Goal: Transaction & Acquisition: Purchase product/service

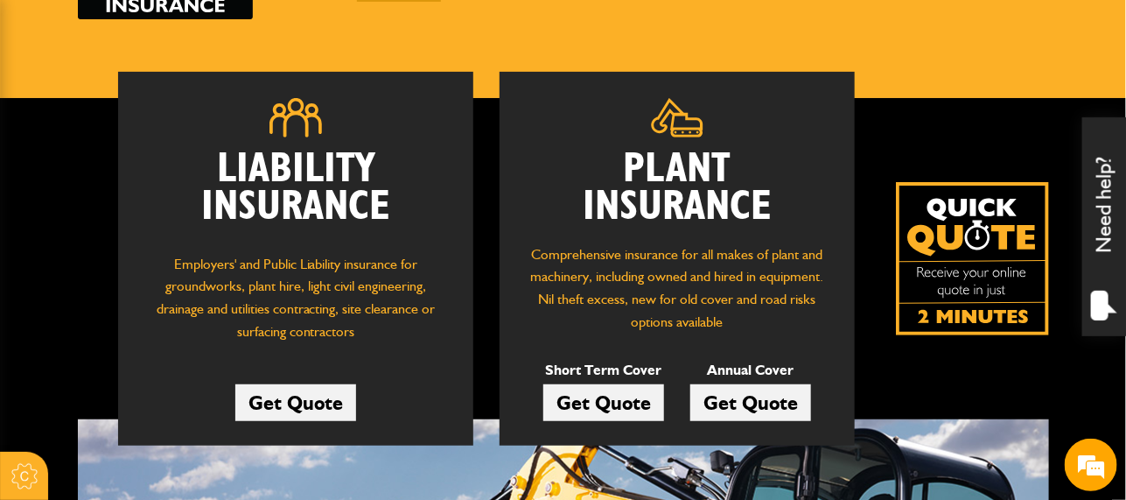
scroll to position [211, 0]
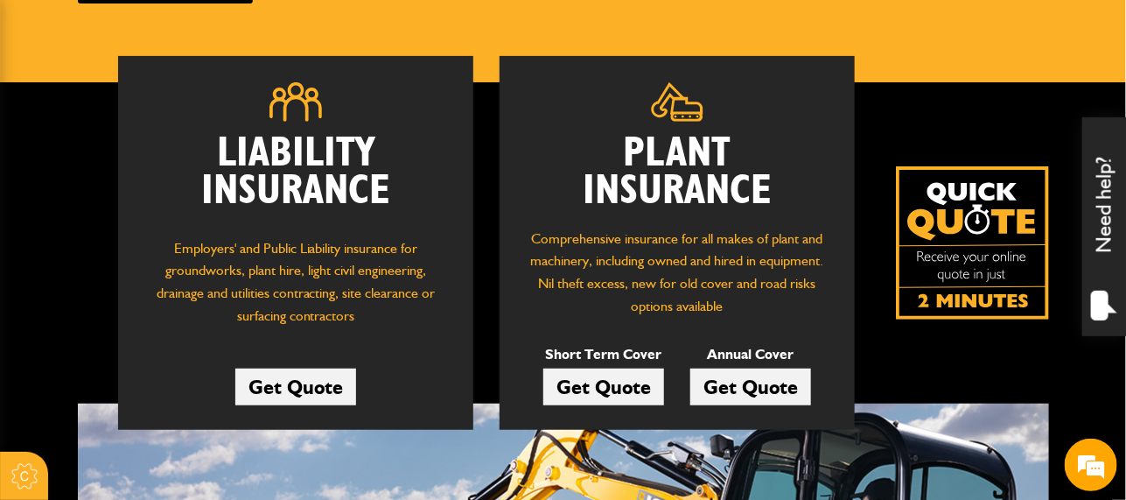
click at [314, 391] on link "Get Quote" at bounding box center [295, 386] width 121 height 37
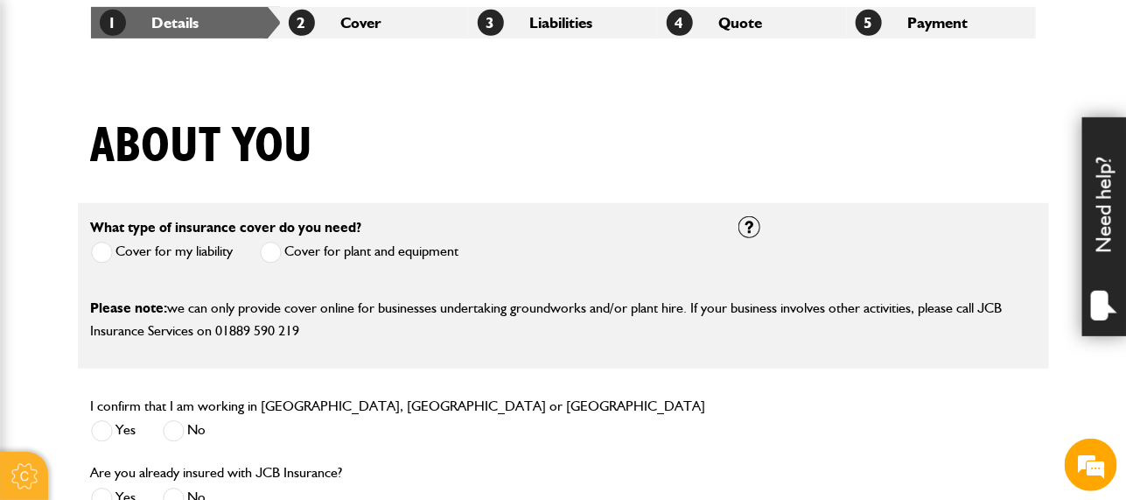
scroll to position [318, 0]
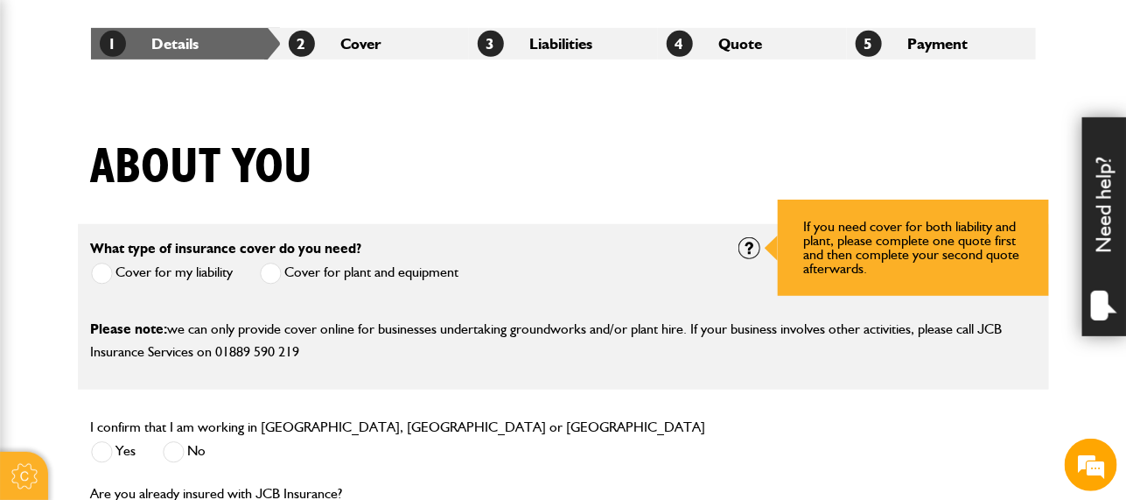
click at [752, 247] on div at bounding box center [749, 248] width 22 height 22
click at [748, 251] on div at bounding box center [749, 248] width 22 height 22
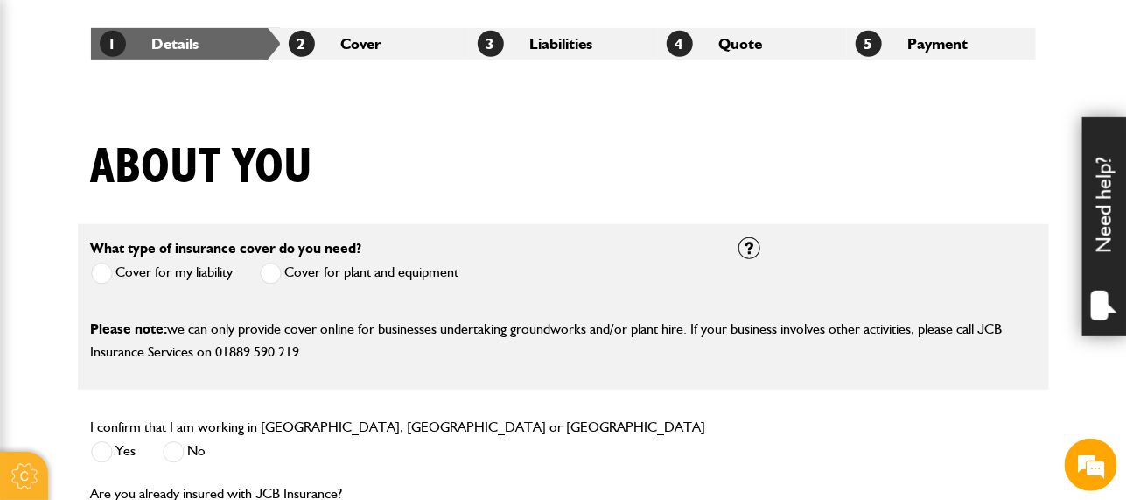
click at [107, 456] on span at bounding box center [102, 452] width 22 height 22
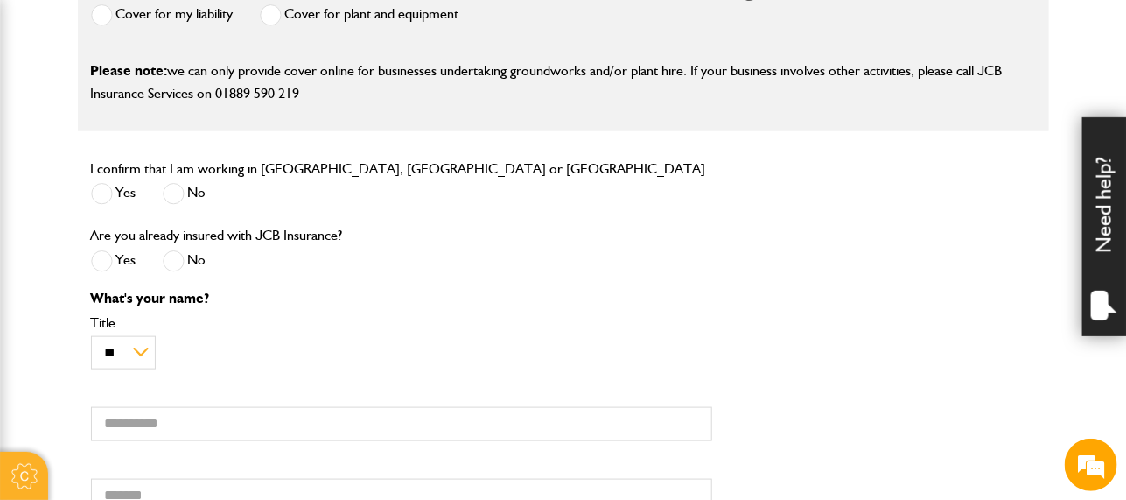
scroll to position [600, 0]
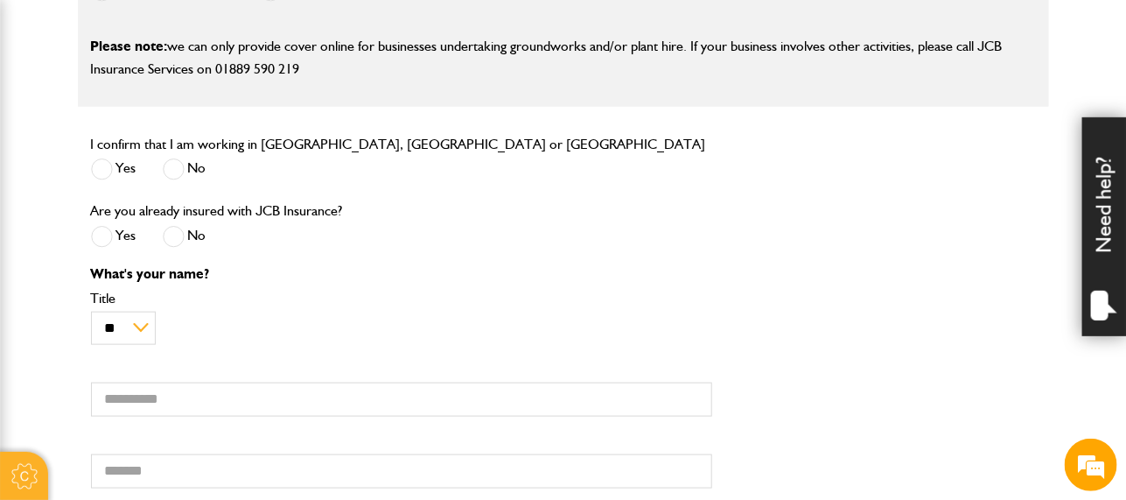
click at [177, 234] on span at bounding box center [174, 237] width 22 height 22
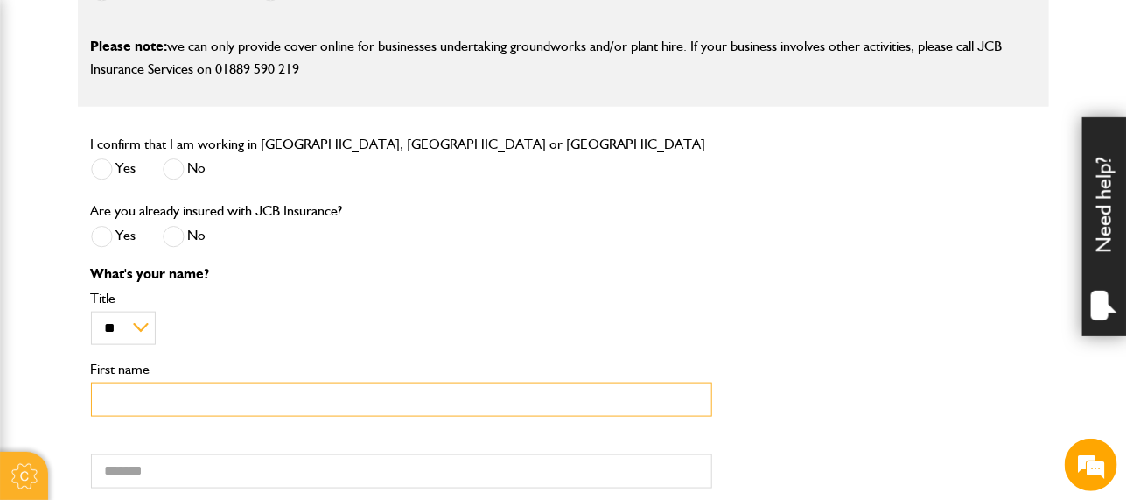
click at [165, 393] on input "First name" at bounding box center [401, 399] width 621 height 34
type input "*****"
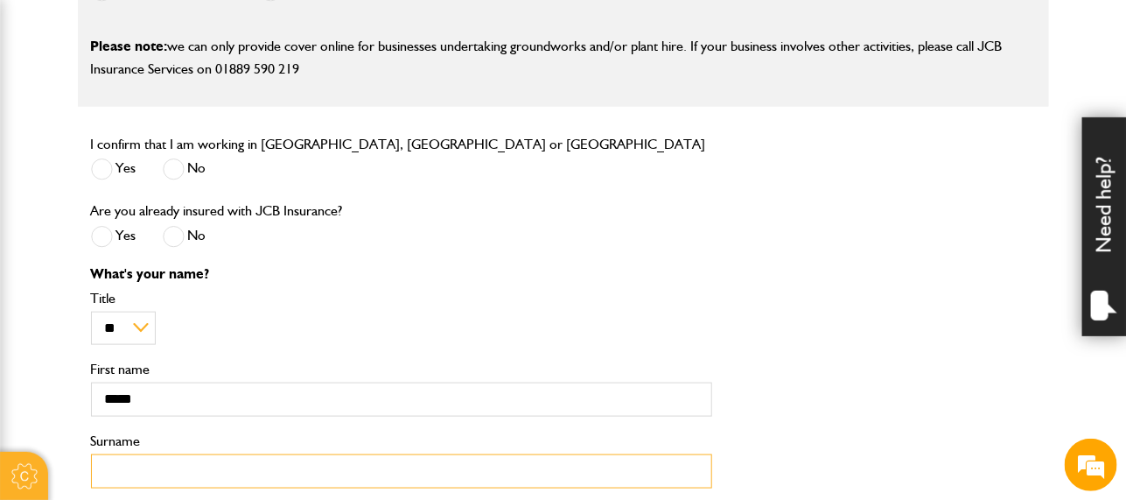
click at [156, 484] on input "Surname" at bounding box center [401, 471] width 621 height 34
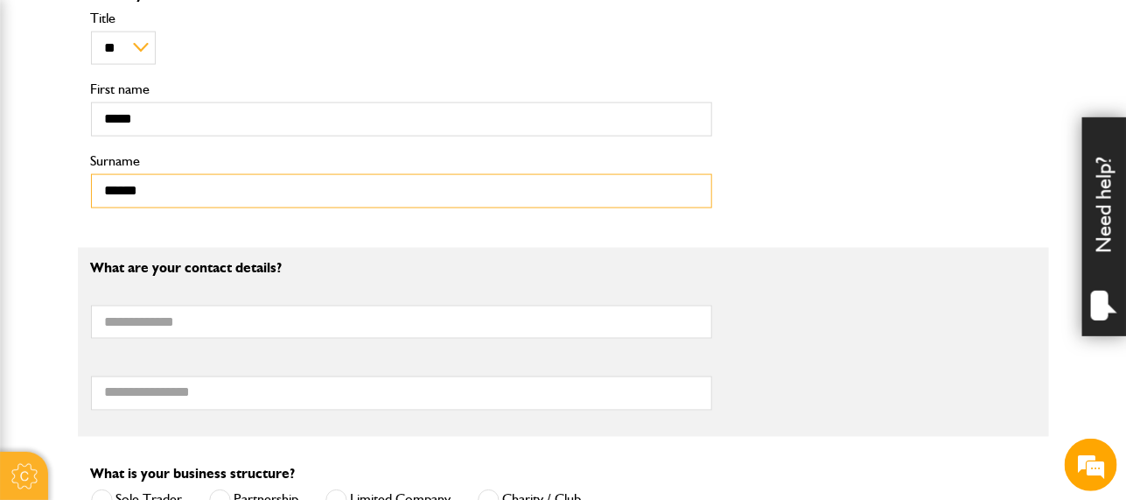
scroll to position [884, 0]
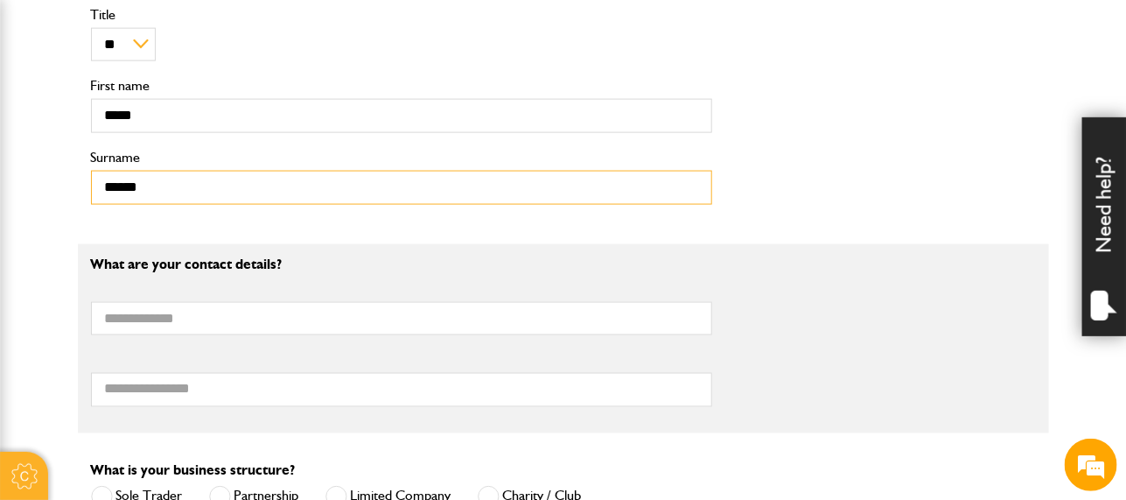
type input "******"
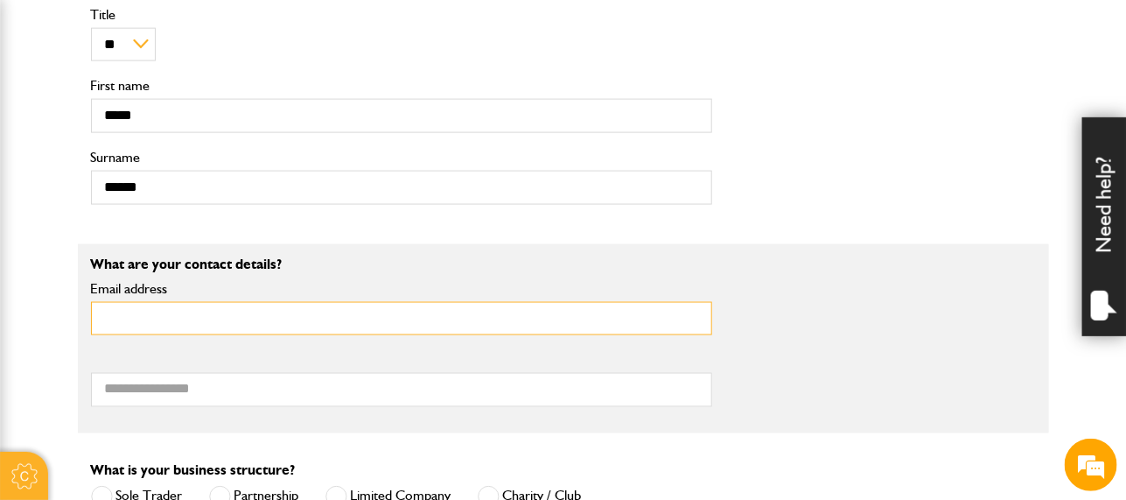
click at [465, 318] on input "Email address" at bounding box center [401, 319] width 621 height 34
type input "**********"
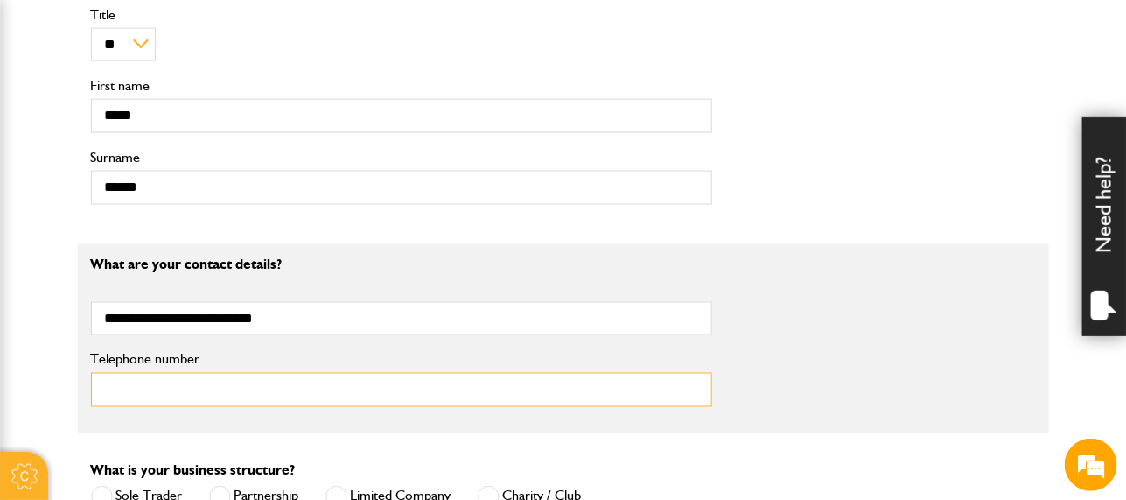
click at [257, 384] on input "Telephone number" at bounding box center [401, 390] width 621 height 34
click at [257, 384] on input "*" at bounding box center [401, 390] width 621 height 34
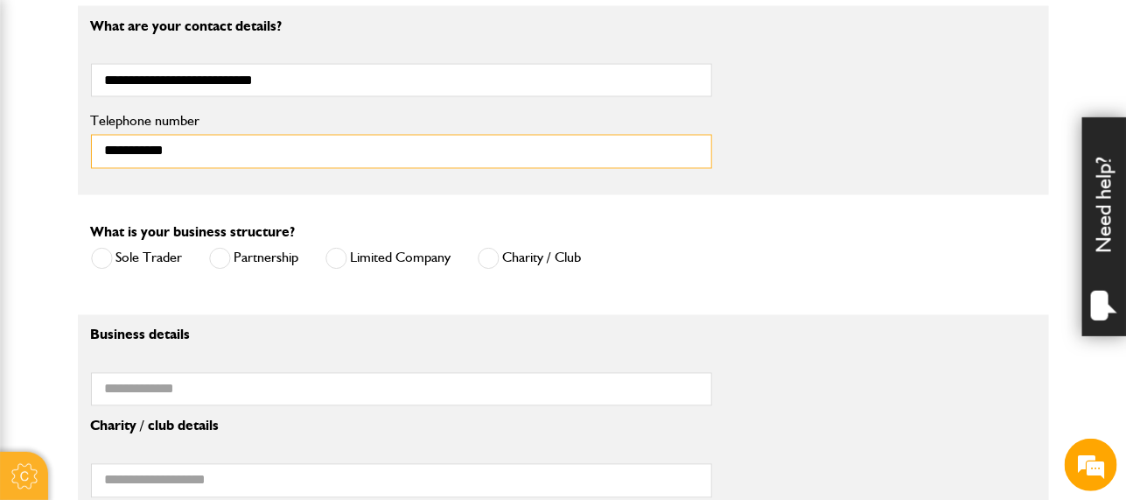
scroll to position [1157, 0]
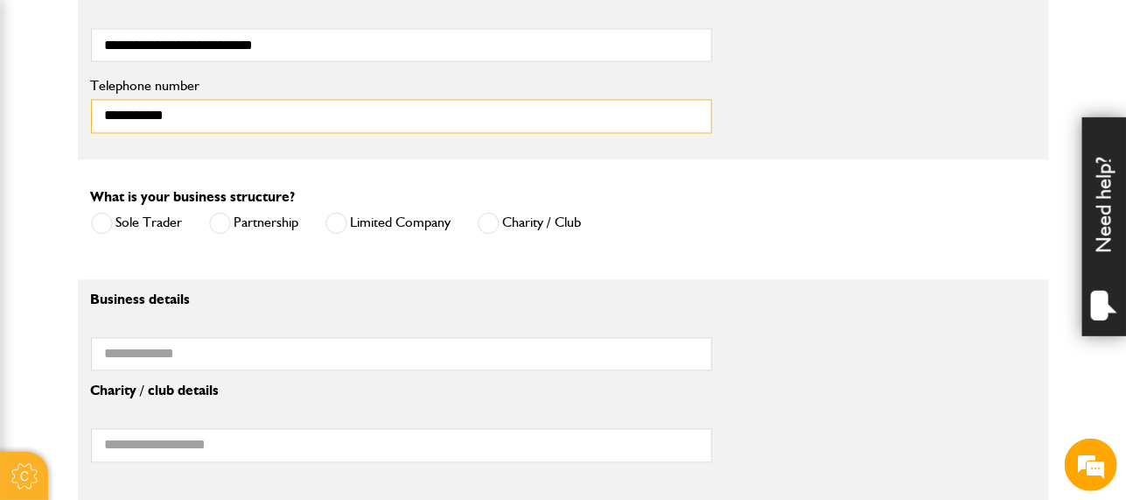
type input "**********"
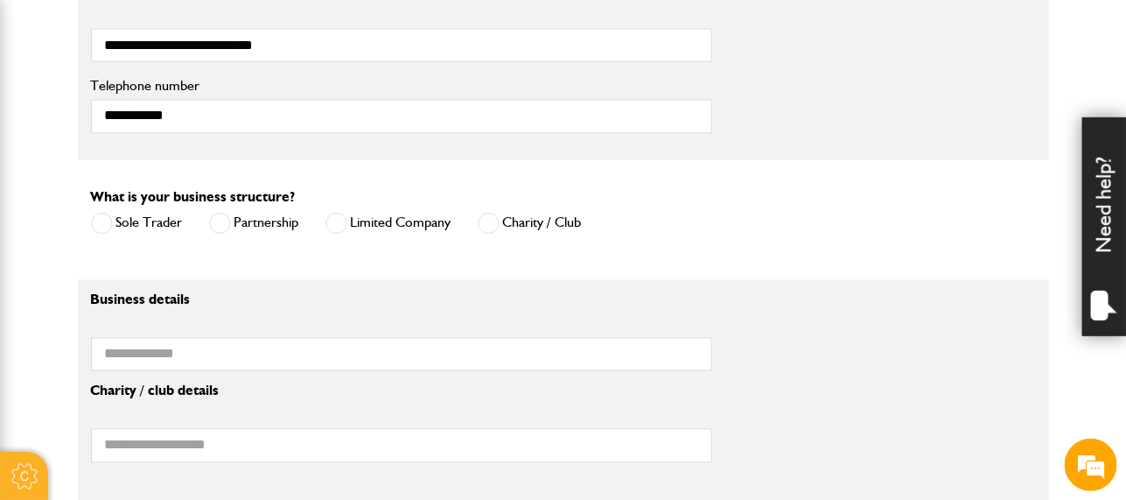
click at [339, 214] on span at bounding box center [336, 224] width 22 height 22
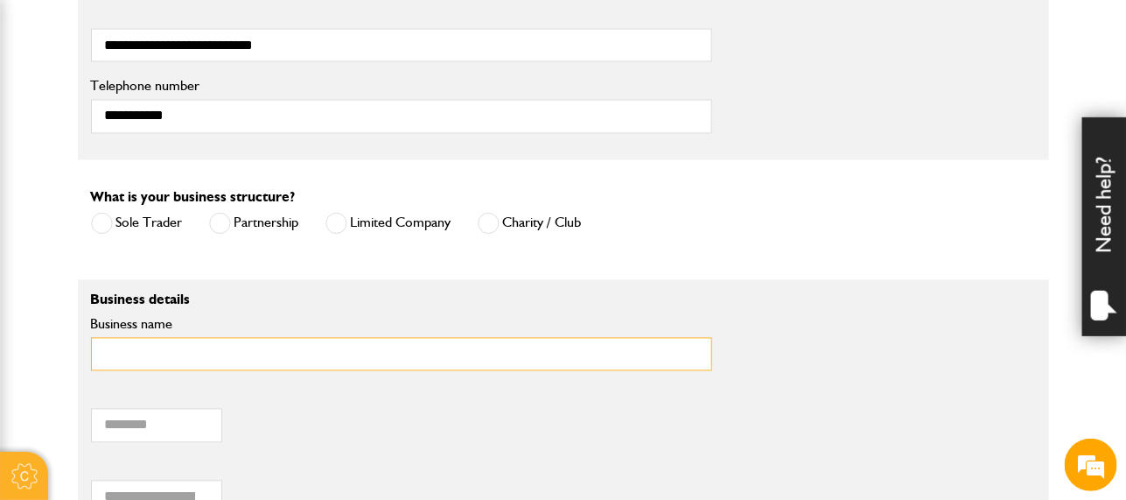
click at [305, 343] on input "Business name" at bounding box center [401, 355] width 621 height 34
type input "*"
type input "**********"
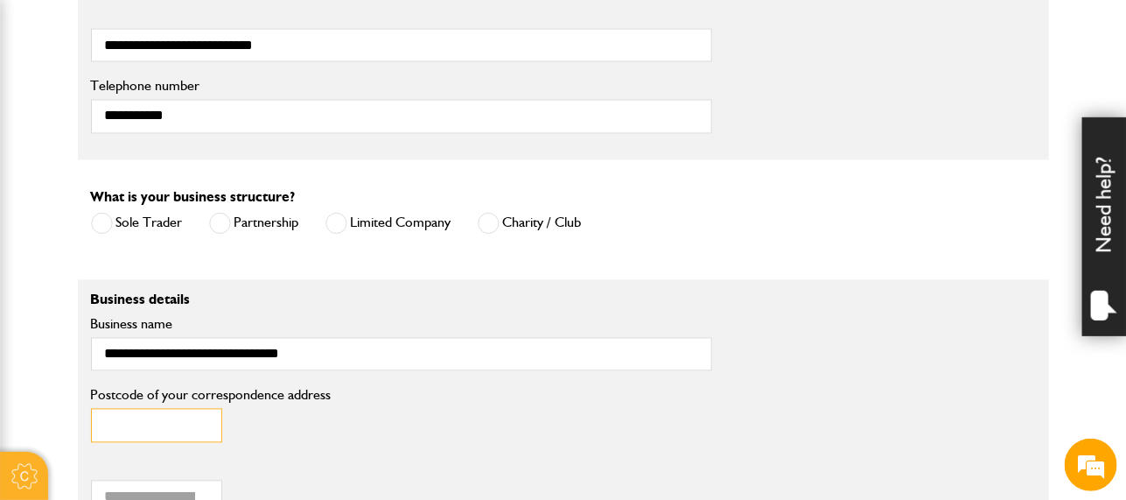
click at [193, 421] on input "Postcode of your correspondence address" at bounding box center [156, 426] width 131 height 34
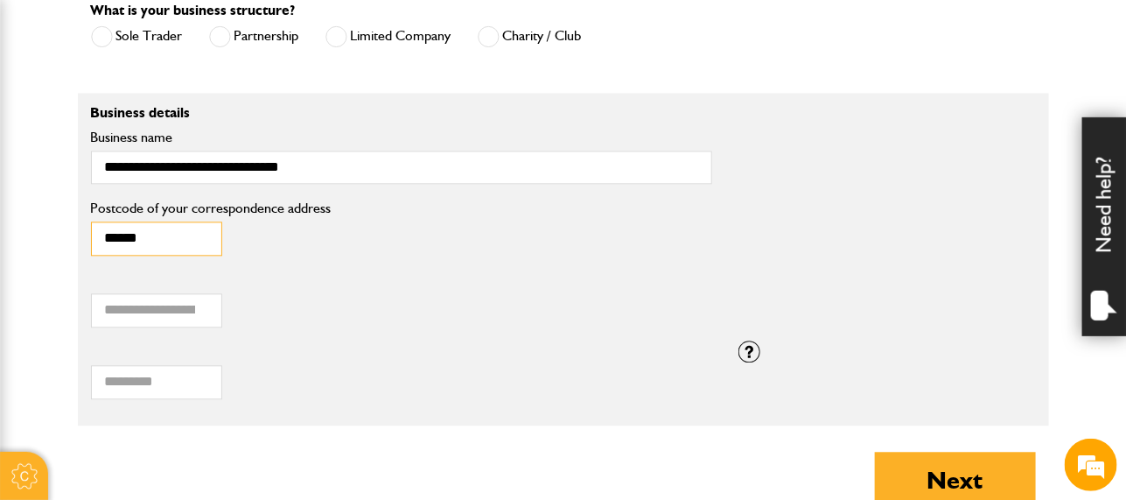
scroll to position [1445, 0]
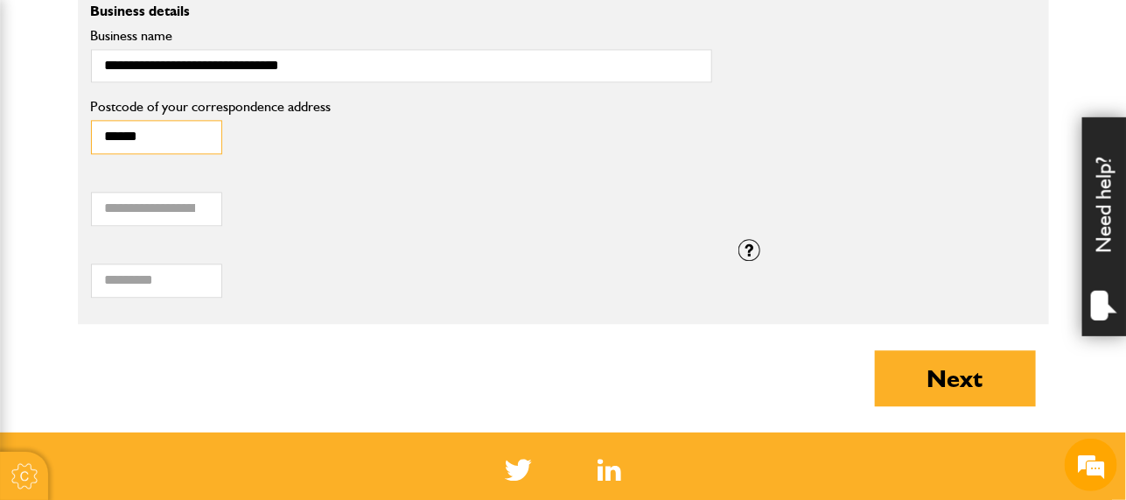
type input "******"
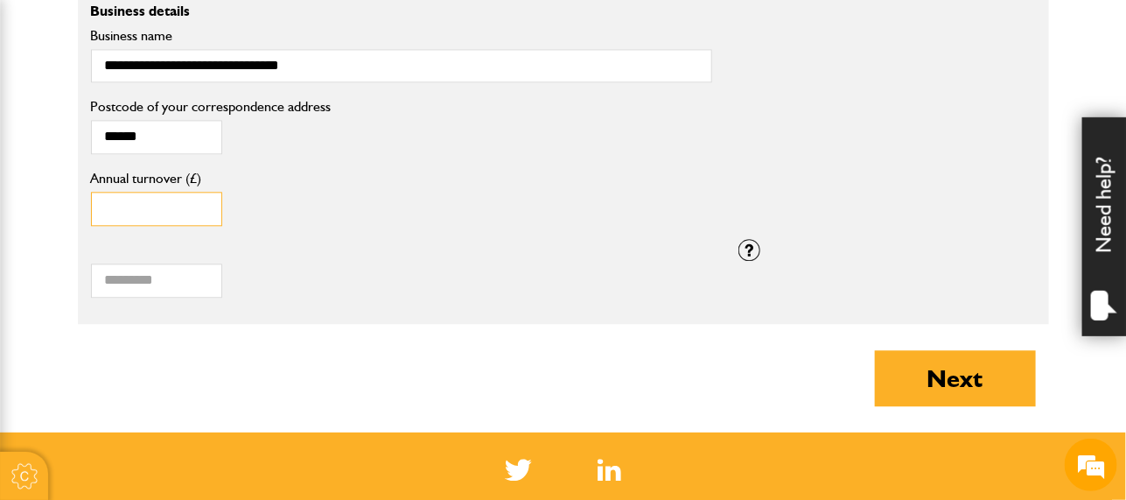
click at [179, 199] on input "Annual turnover (£)" at bounding box center [156, 209] width 131 height 34
type input "******"
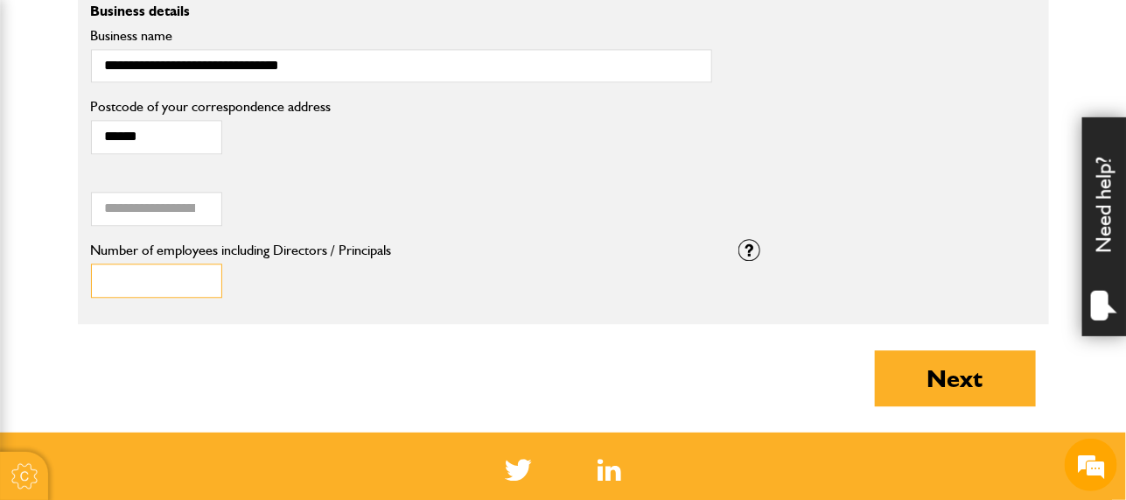
click at [148, 277] on input "Number of employees including Directors / Principals" at bounding box center [156, 280] width 131 height 34
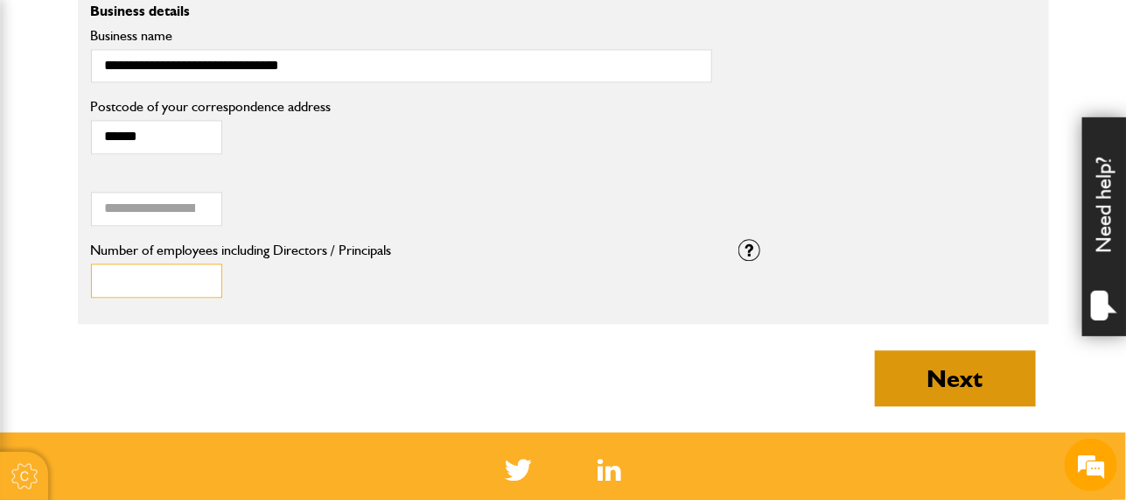
type input "*"
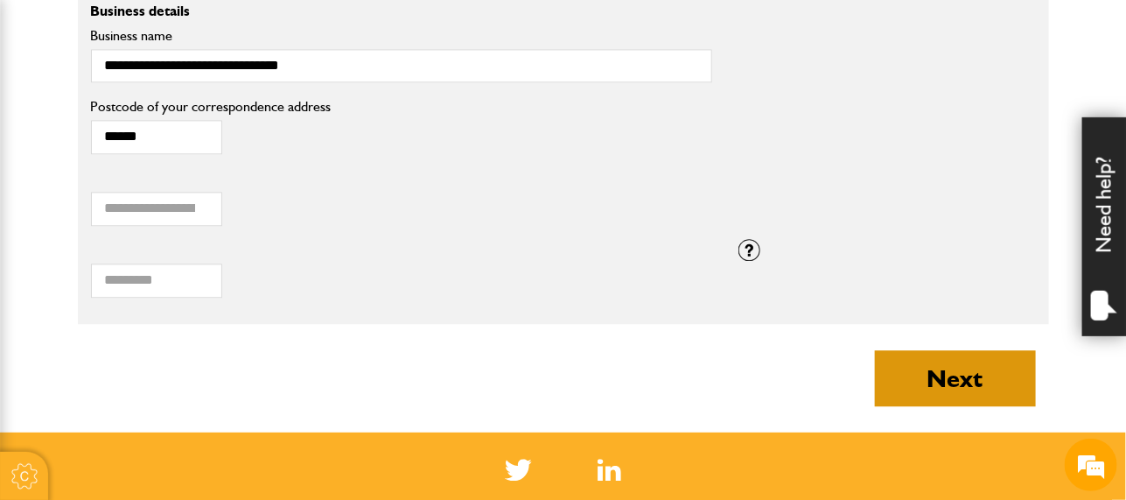
click at [943, 355] on button "Next" at bounding box center [955, 378] width 161 height 56
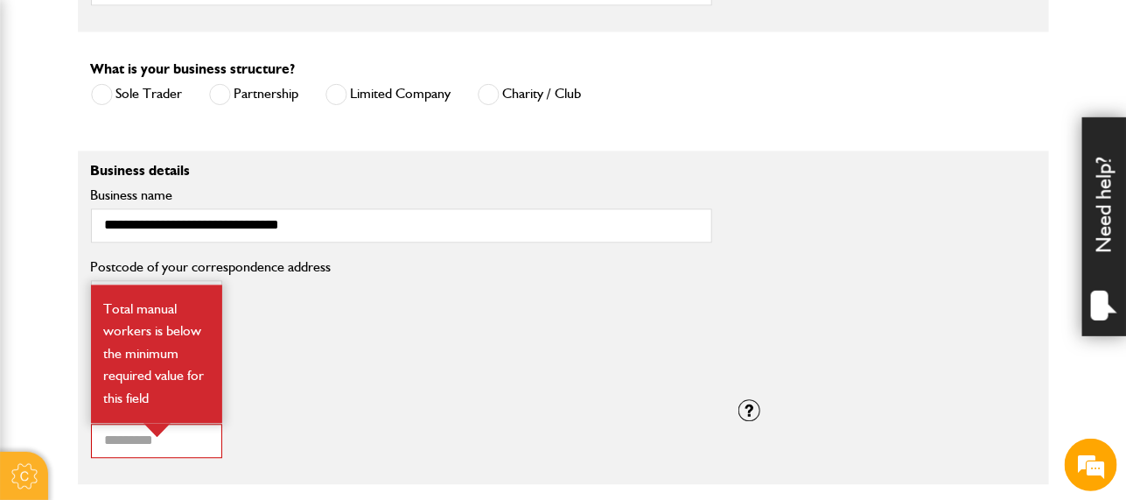
scroll to position [1381, 0]
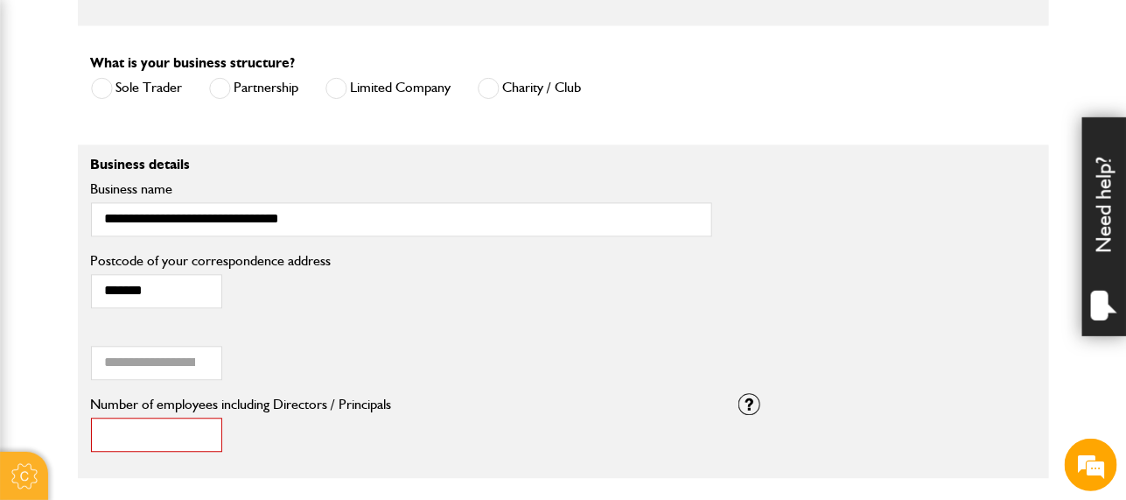
click at [178, 428] on input "*" at bounding box center [156, 434] width 131 height 34
type input "*"
click at [203, 420] on input "*" at bounding box center [156, 434] width 131 height 34
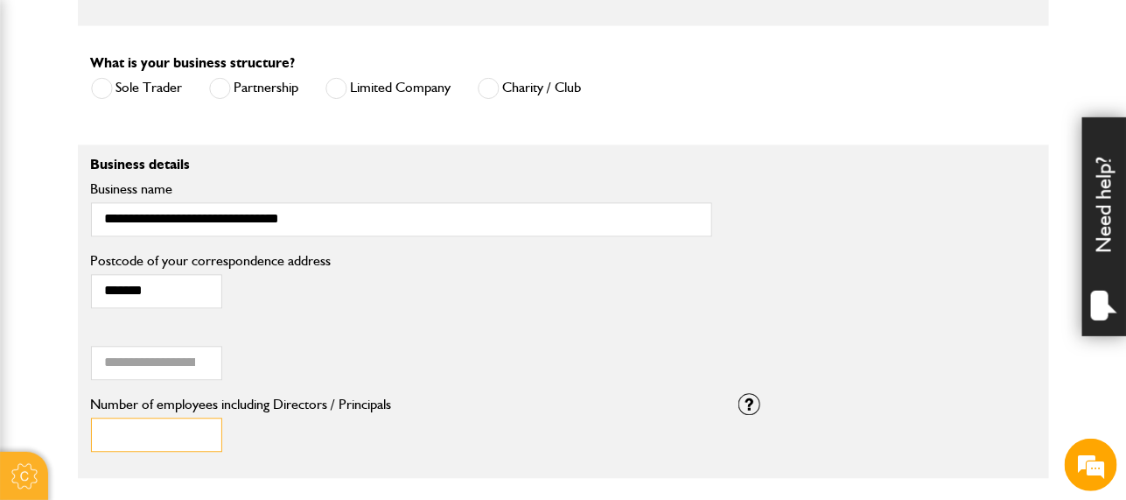
scroll to position [1492, 0]
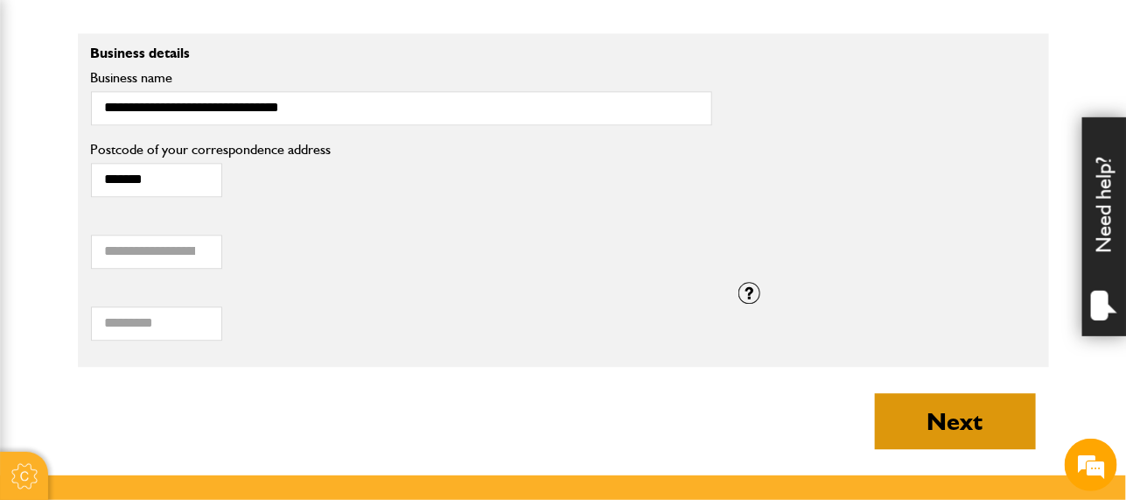
click at [980, 428] on button "Next" at bounding box center [955, 421] width 161 height 56
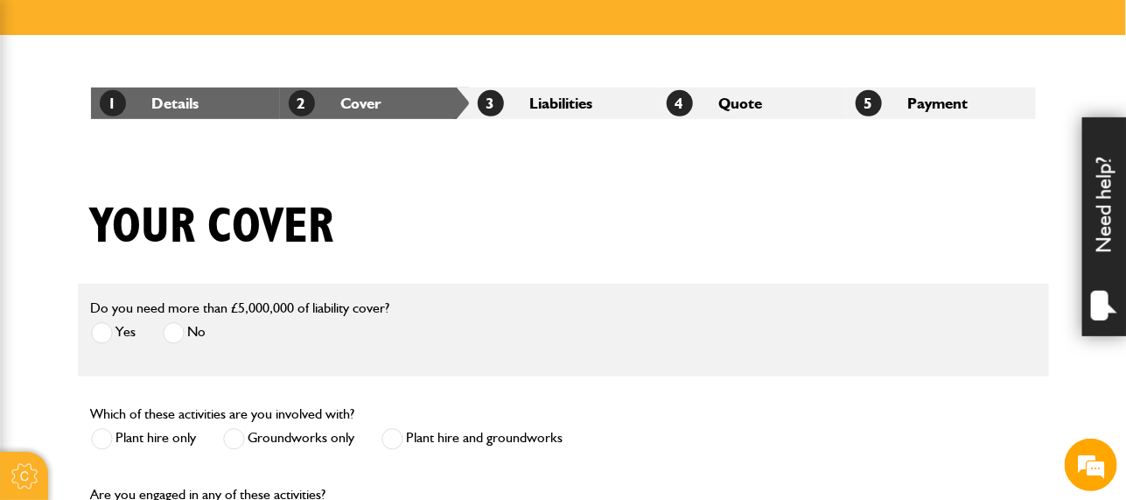
scroll to position [278, 0]
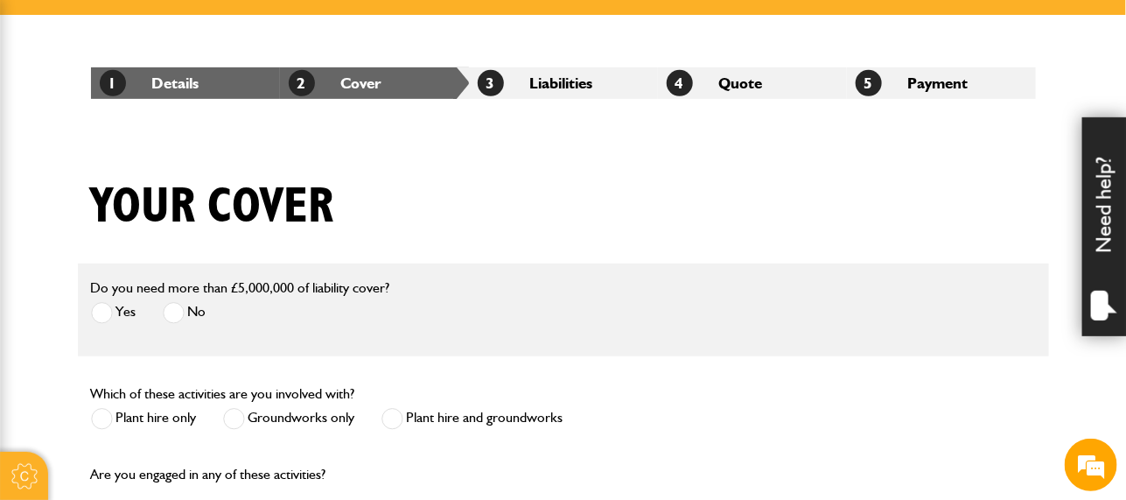
click at [178, 311] on span at bounding box center [174, 313] width 22 height 22
click at [108, 414] on span at bounding box center [102, 419] width 22 height 22
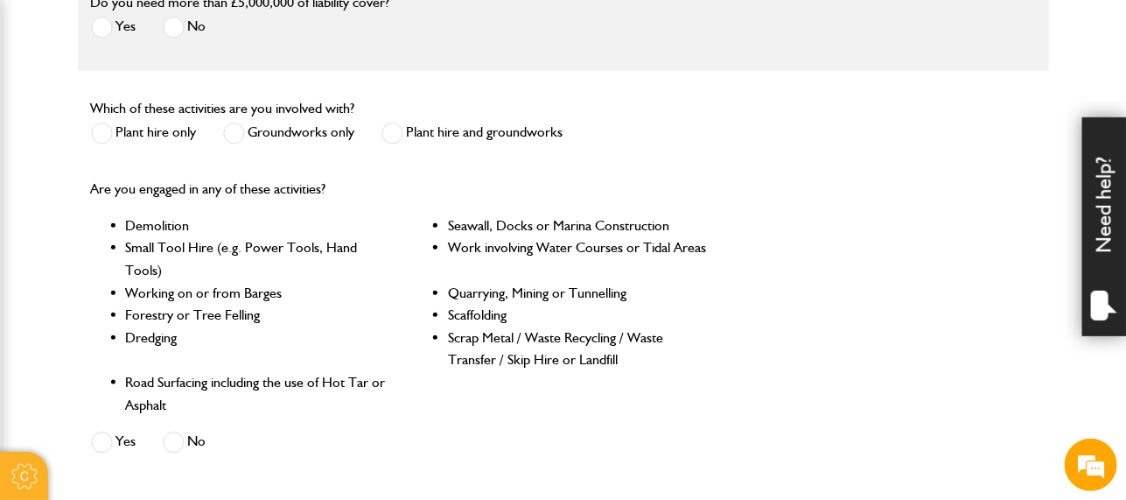
scroll to position [591, 0]
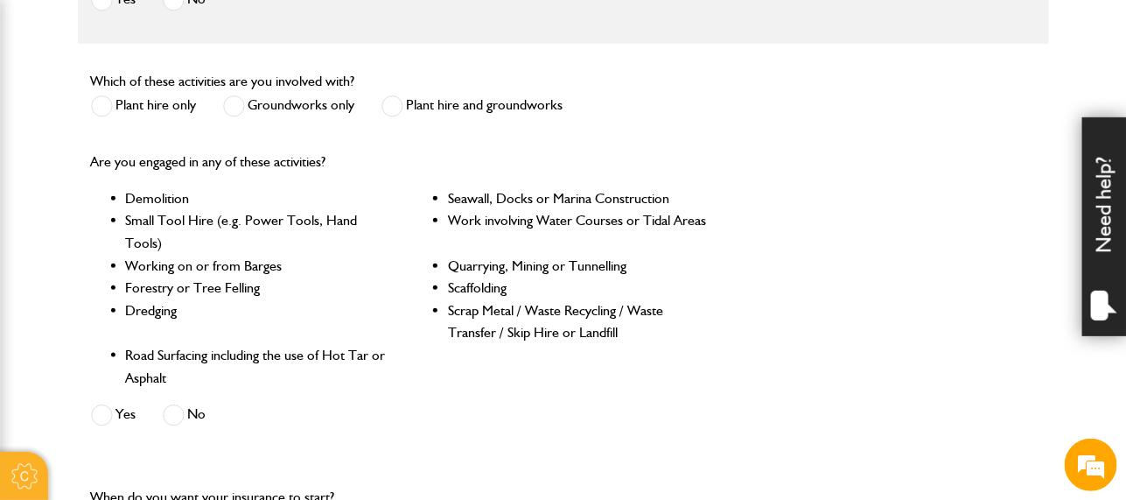
click at [174, 419] on span at bounding box center [174, 415] width 22 height 22
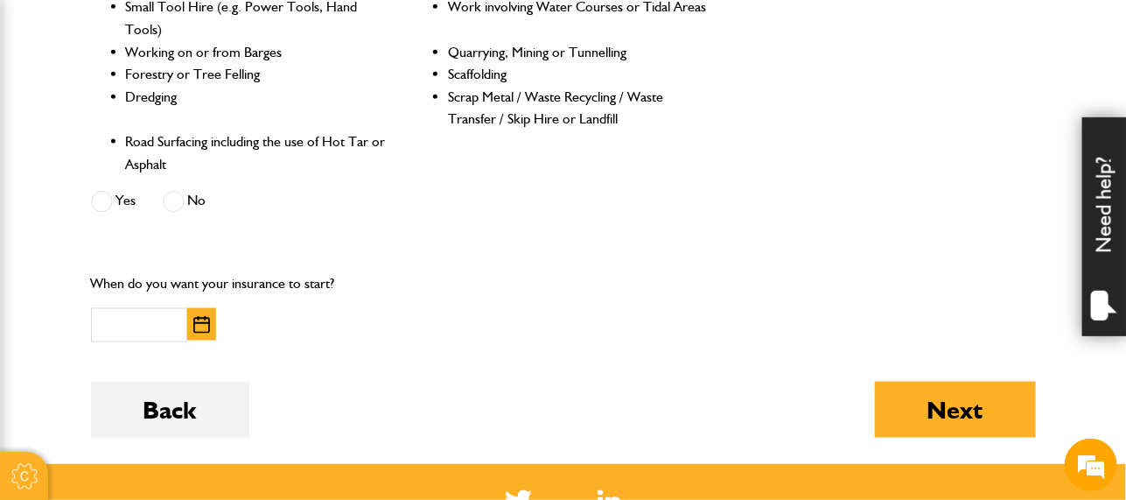
scroll to position [813, 0]
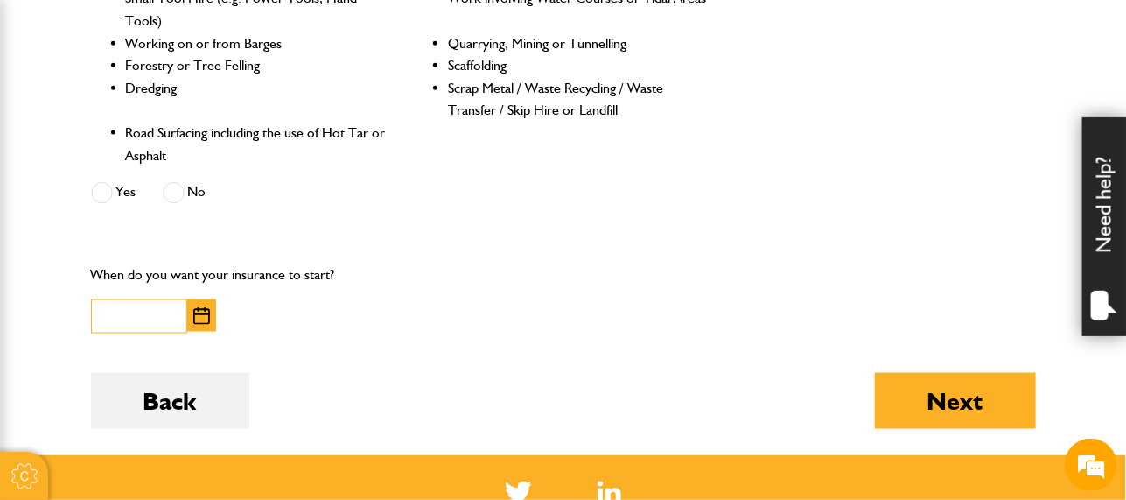
click at [101, 311] on input "text" at bounding box center [139, 316] width 96 height 34
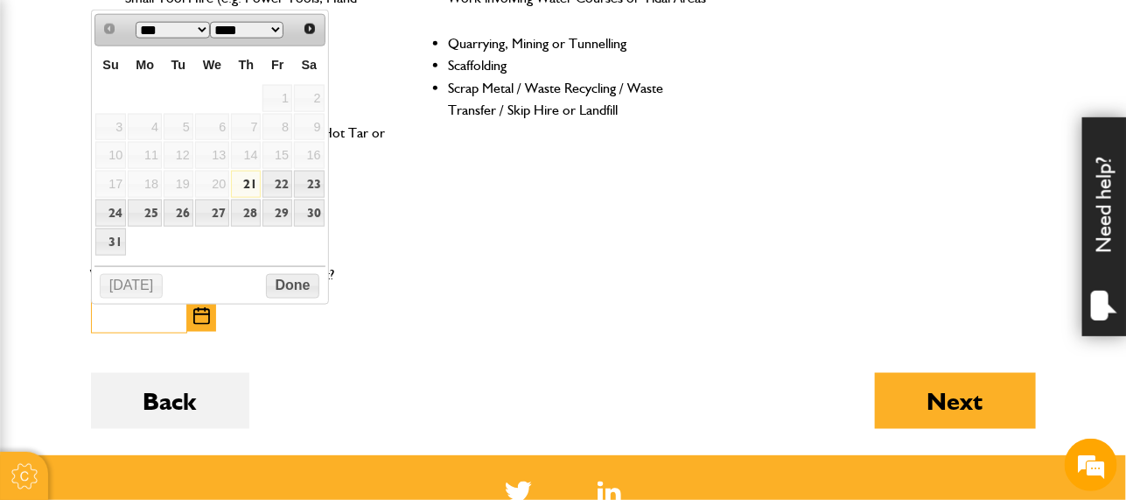
click at [101, 311] on input "text" at bounding box center [139, 316] width 96 height 34
click at [305, 208] on link "30" at bounding box center [309, 212] width 30 height 27
type input "**********"
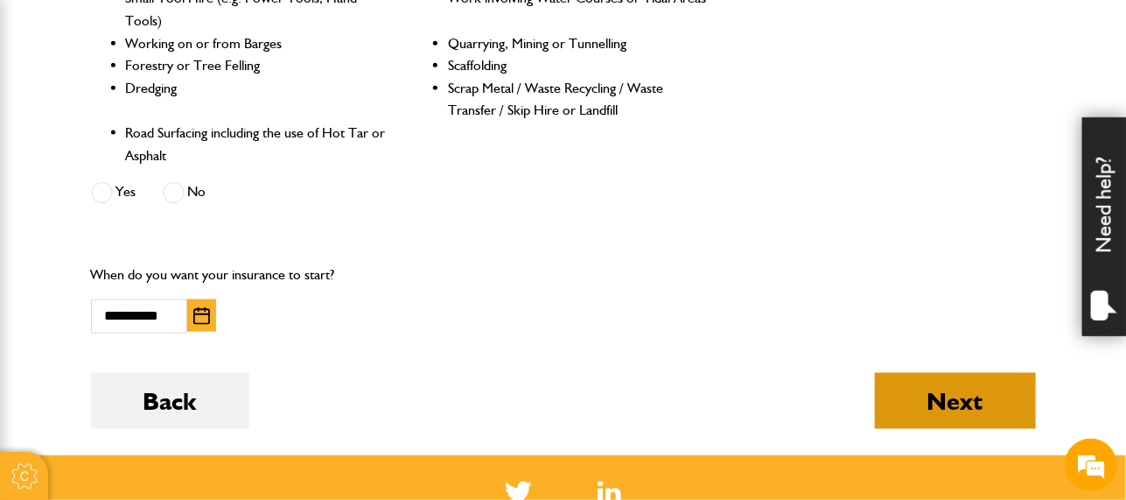
click at [938, 395] on button "Next" at bounding box center [955, 401] width 161 height 56
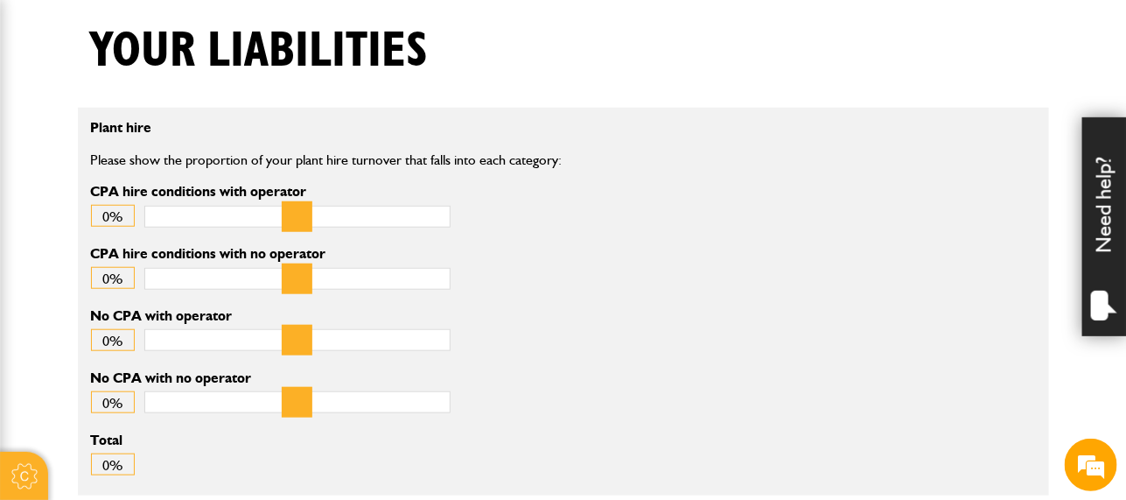
scroll to position [438, 0]
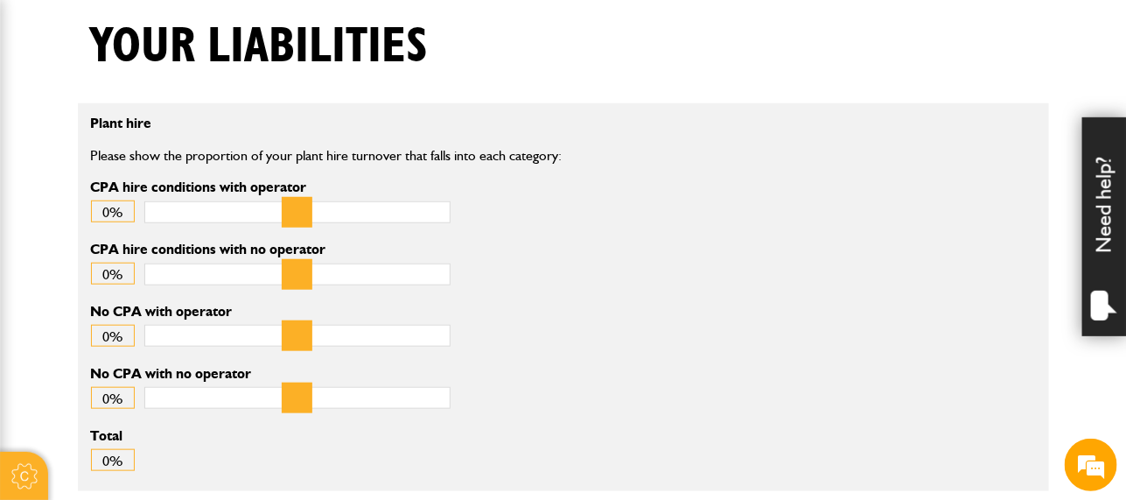
click at [521, 255] on div "CPA hire conditions with no operator 0%" at bounding box center [401, 273] width 647 height 62
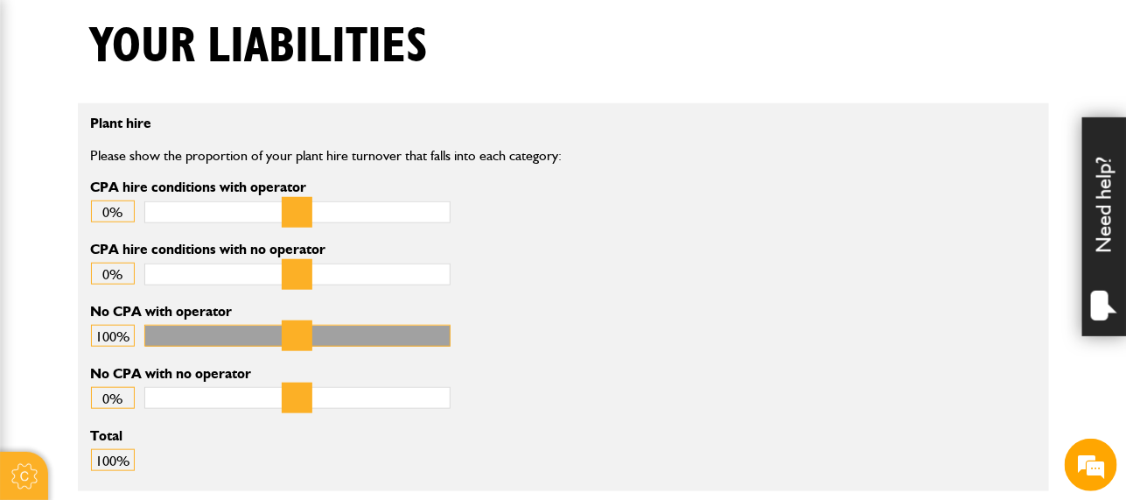
type input "***"
click at [442, 338] on input "No CPA with operator" at bounding box center [297, 336] width 306 height 22
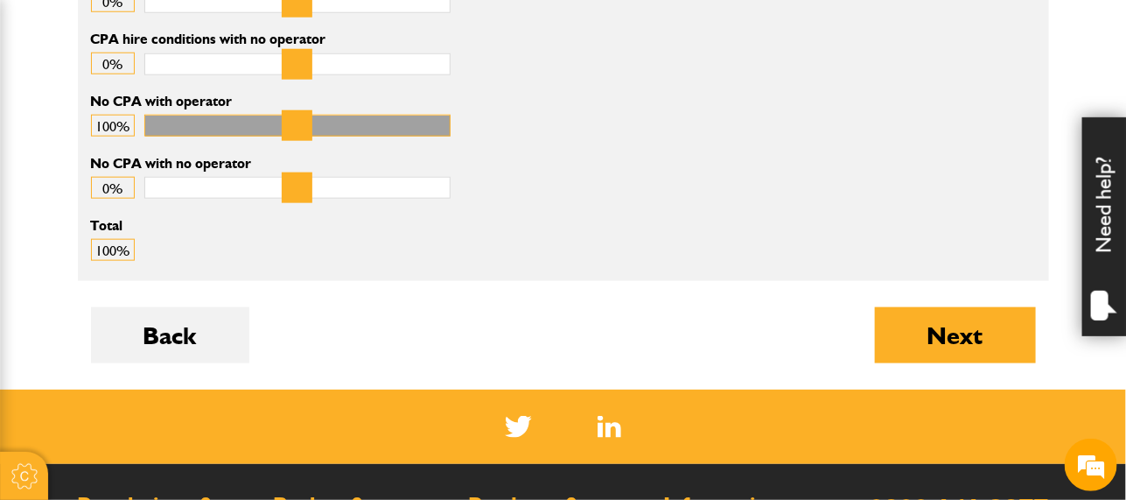
scroll to position [651, 0]
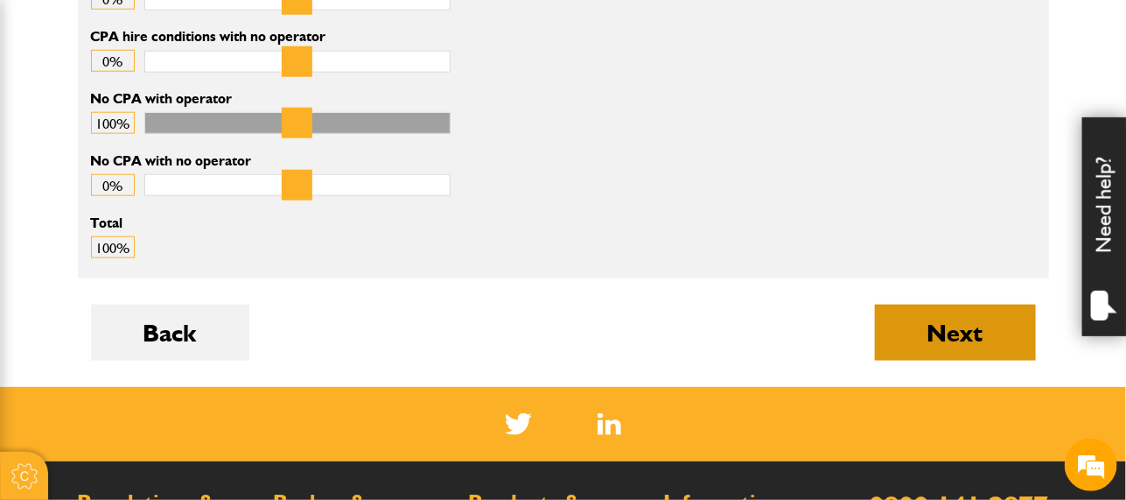
click at [968, 343] on button "Next" at bounding box center [955, 332] width 161 height 56
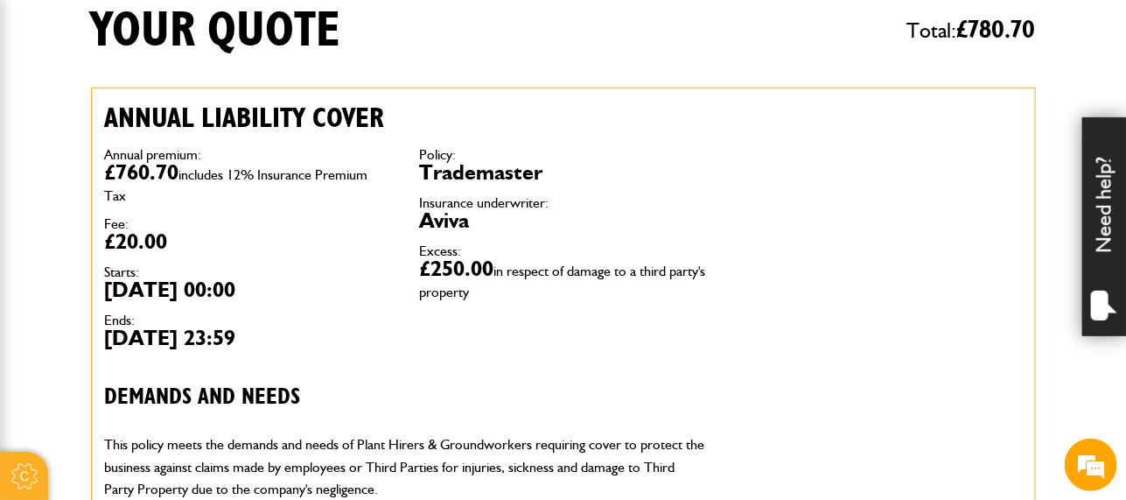
scroll to position [415, 0]
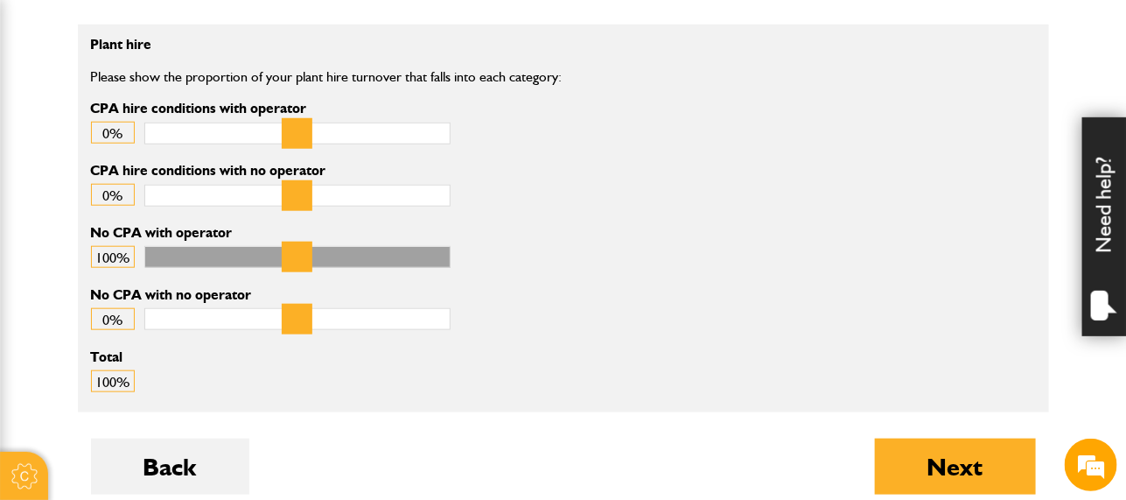
scroll to position [514, 0]
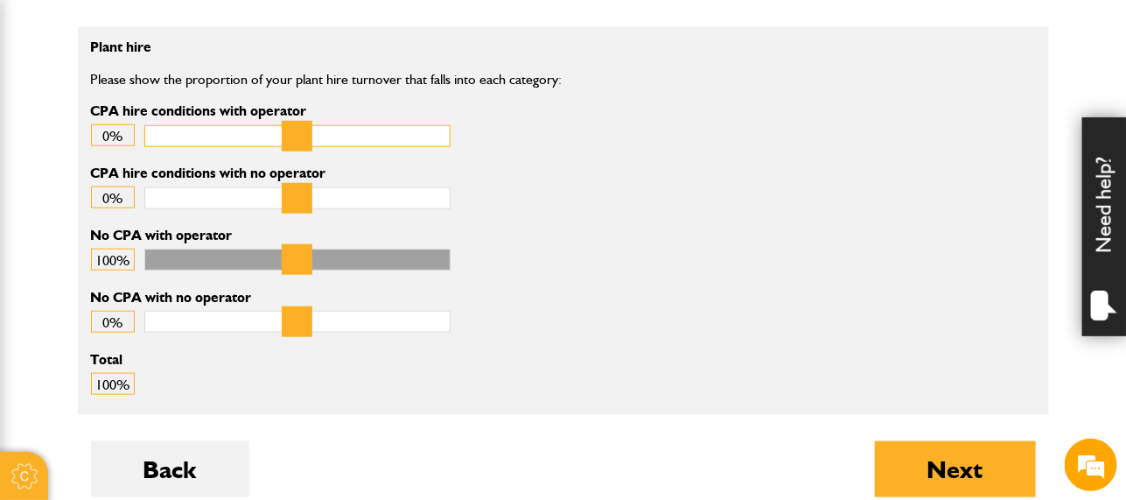
click at [444, 126] on input "CPA hire conditions with operator" at bounding box center [297, 136] width 306 height 22
type input "*"
click at [440, 140] on input "CPA hire conditions with operator" at bounding box center [297, 136] width 306 height 22
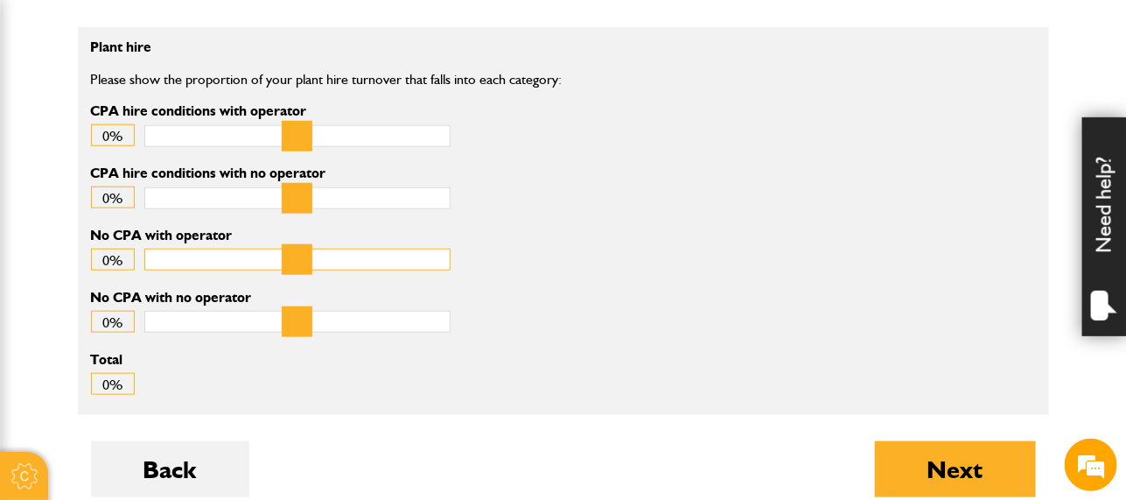
drag, startPoint x: 438, startPoint y: 253, endPoint x: 113, endPoint y: 274, distance: 326.1
type input "*"
click at [144, 270] on input "No CPA with operator" at bounding box center [297, 259] width 306 height 22
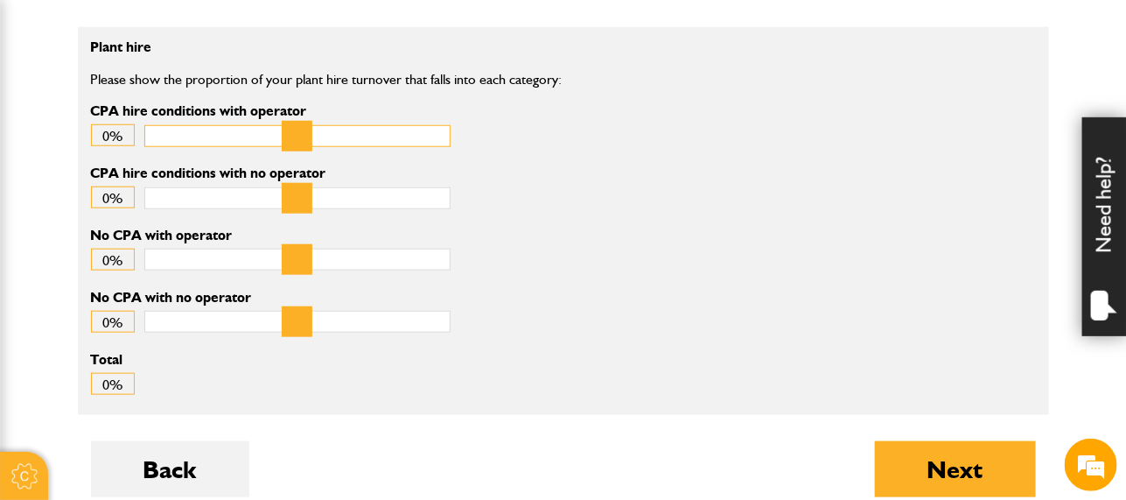
type input "***"
click at [447, 145] on input "CPA hire conditions with operator" at bounding box center [297, 136] width 306 height 22
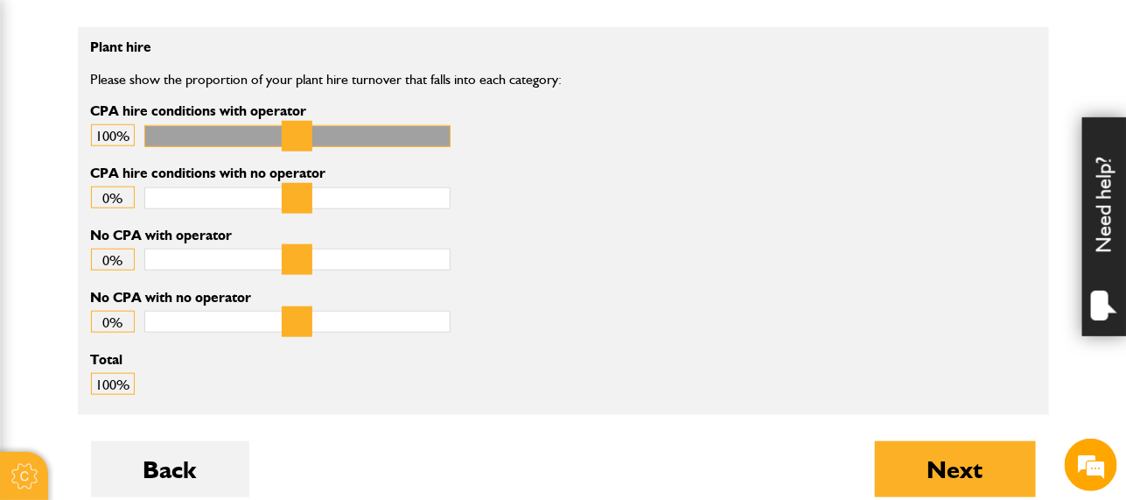
scroll to position [0, 0]
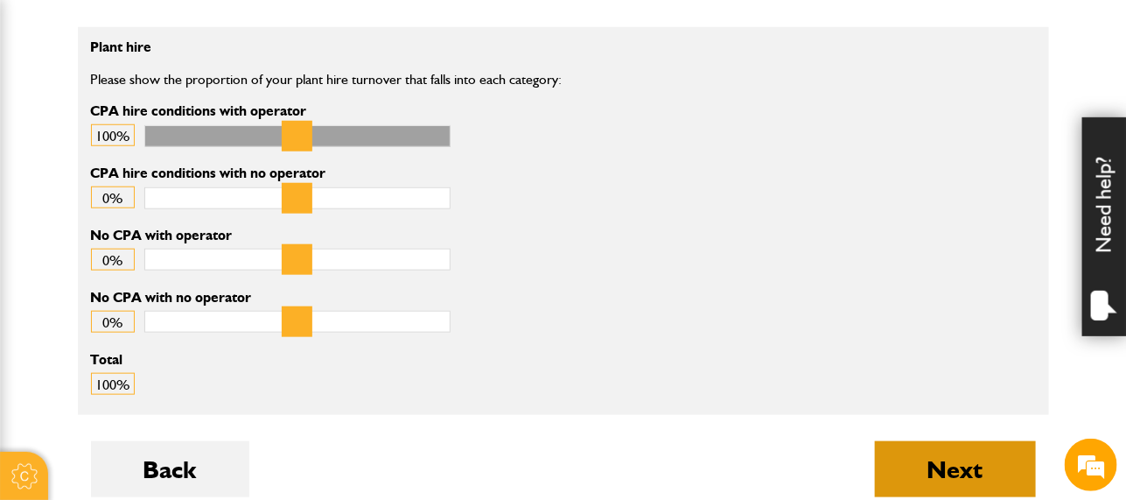
click at [947, 477] on button "Next" at bounding box center [955, 469] width 161 height 56
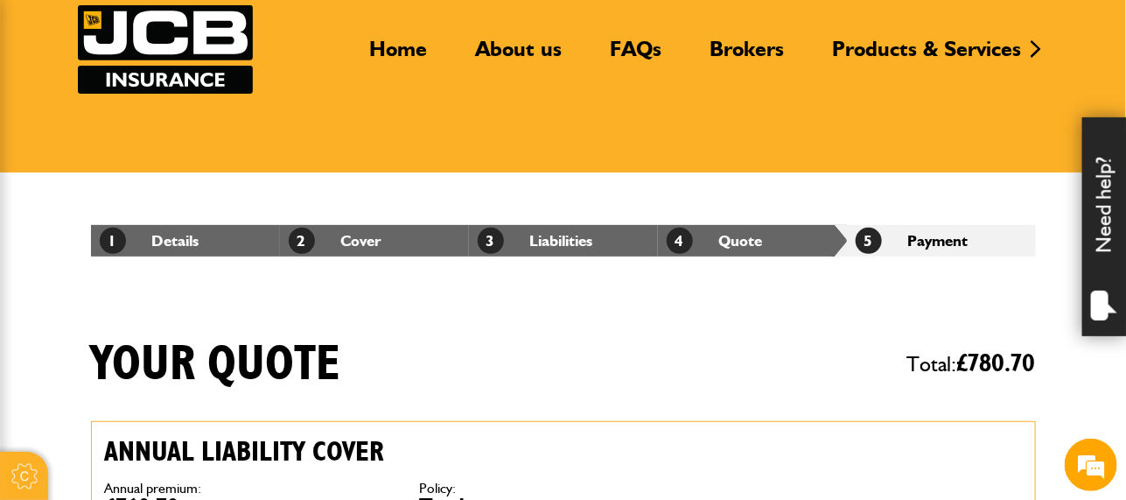
scroll to position [96, 0]
